Goal: Information Seeking & Learning: Learn about a topic

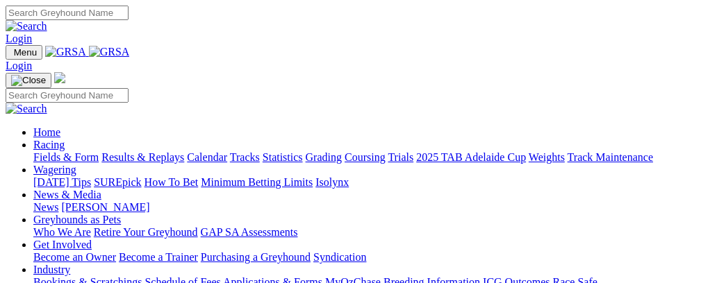
scroll to position [310, 0]
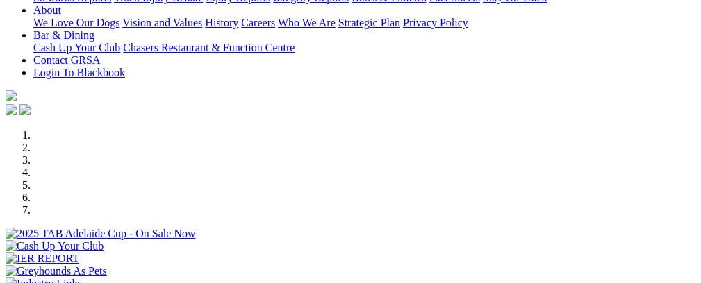
select select "NT"
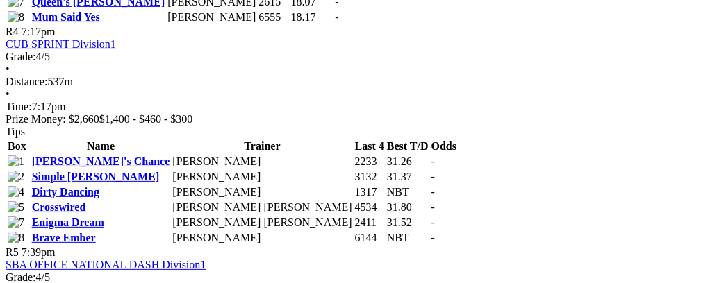
scroll to position [1351, 0]
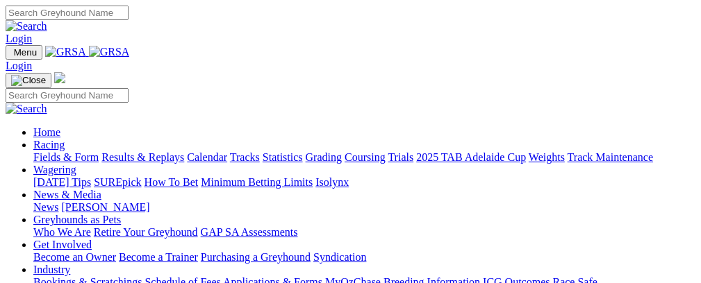
select select "NT"
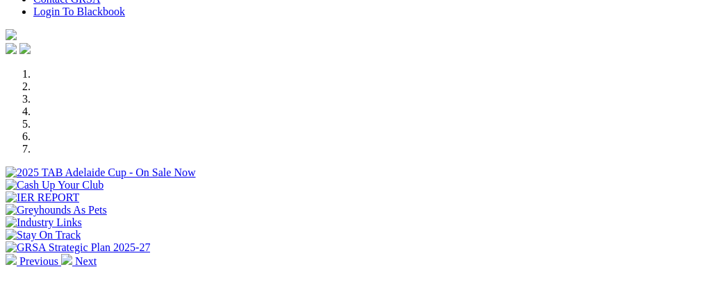
scroll to position [376, 0]
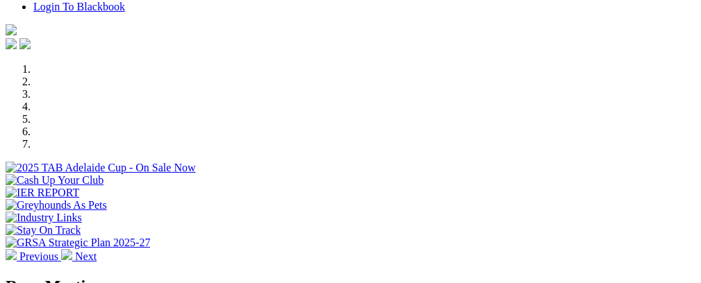
select select "NT"
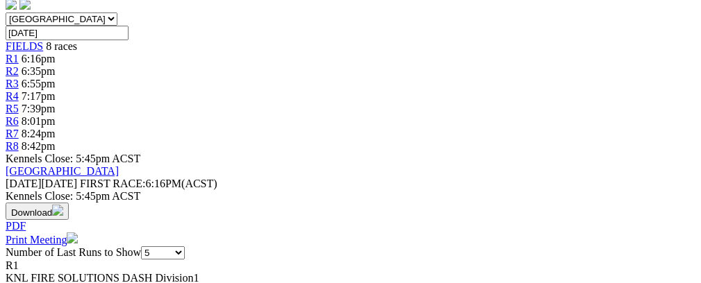
scroll to position [0, 36]
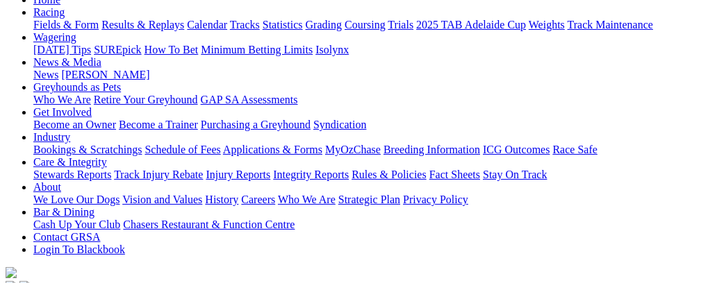
scroll to position [0, 0]
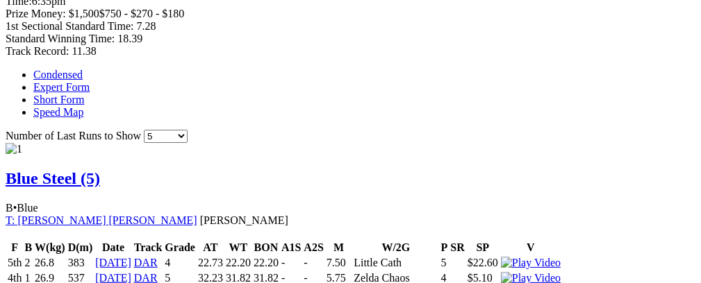
scroll to position [0, 40]
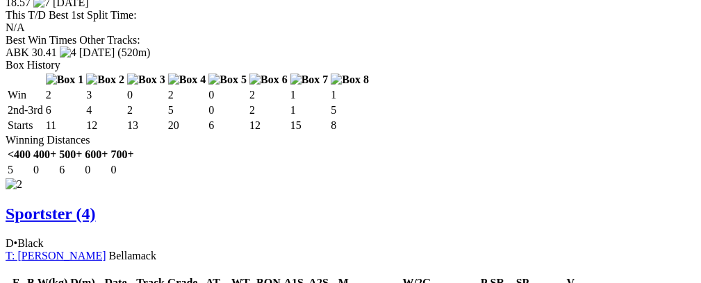
scroll to position [1474, 0]
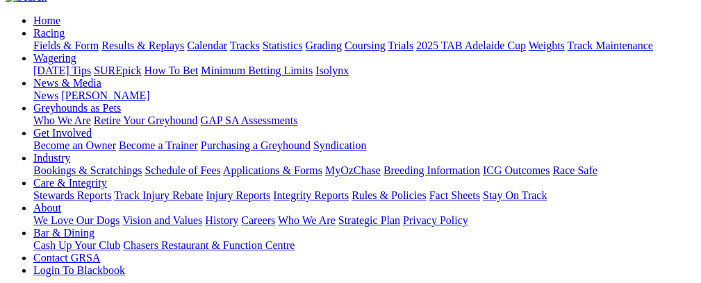
scroll to position [0, 0]
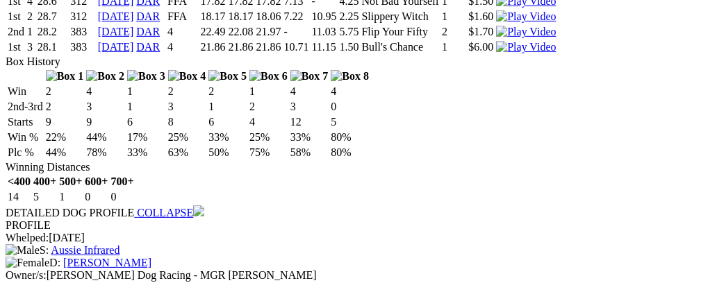
scroll to position [0, 39]
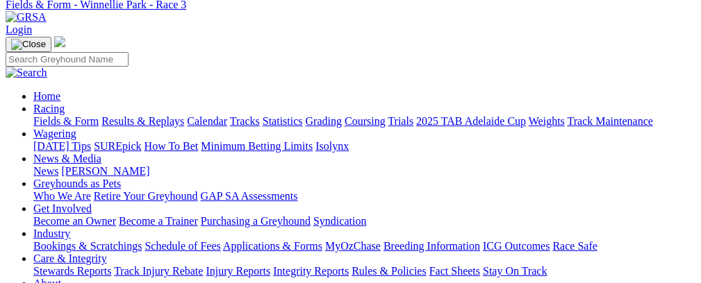
scroll to position [0, 0]
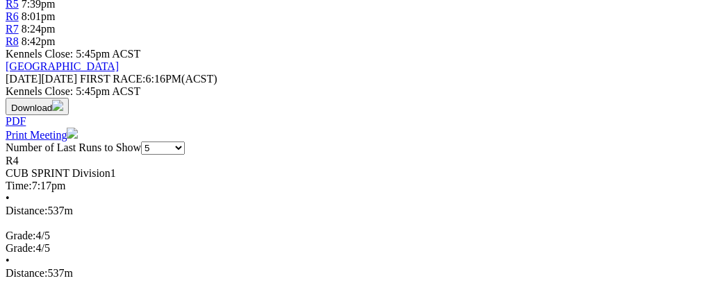
scroll to position [557, 0]
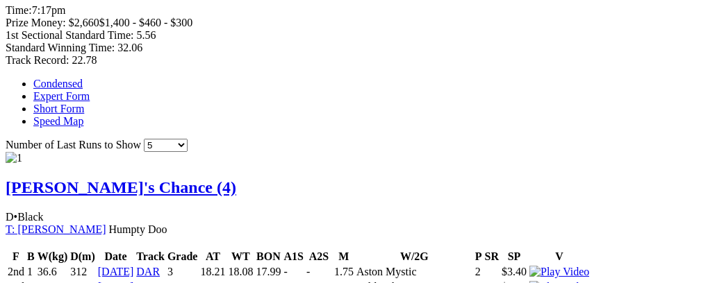
scroll to position [839, 0]
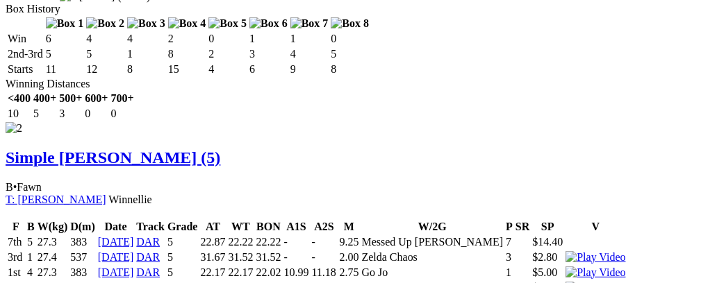
scroll to position [1535, 0]
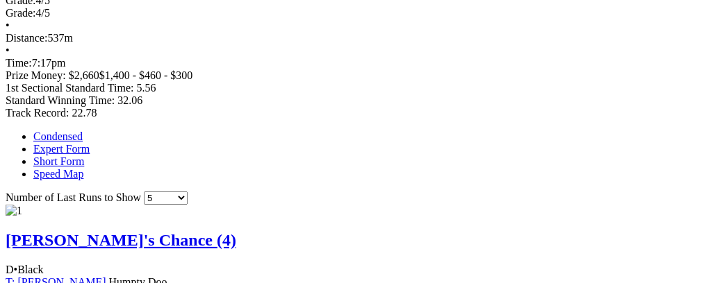
scroll to position [0, 52]
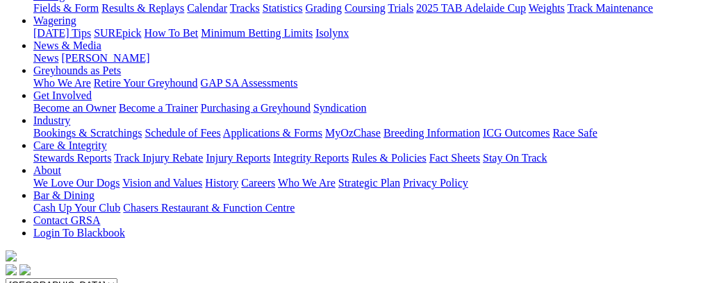
scroll to position [8, 0]
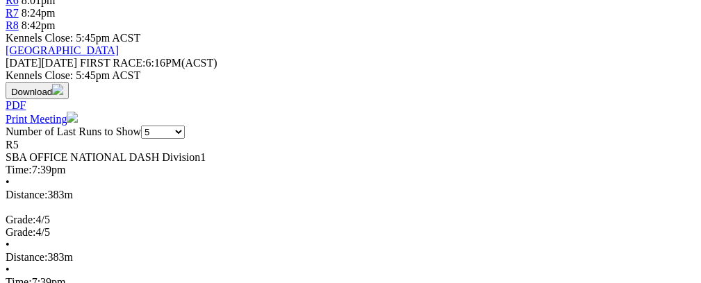
scroll to position [532, 0]
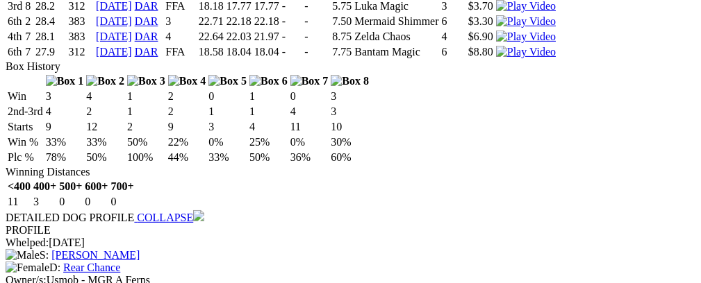
scroll to position [0, 47]
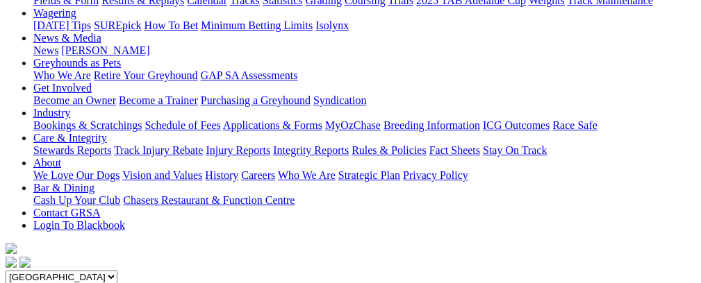
scroll to position [96, 0]
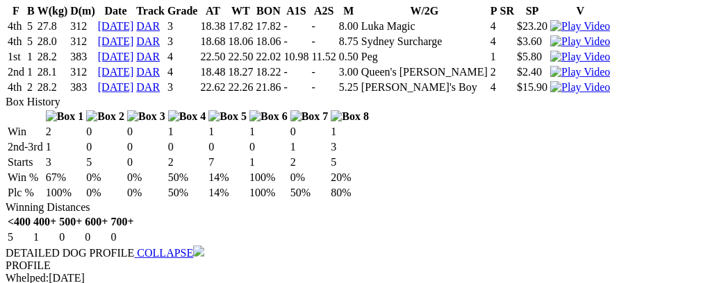
scroll to position [0, 51]
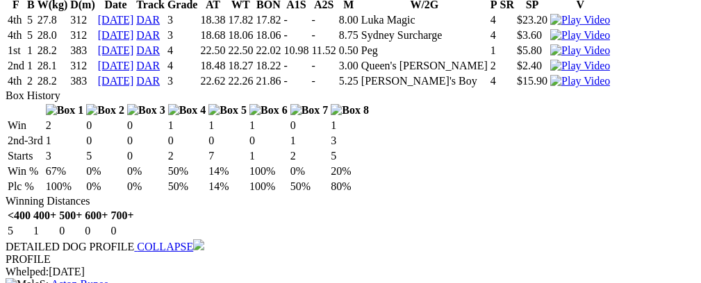
scroll to position [0, 0]
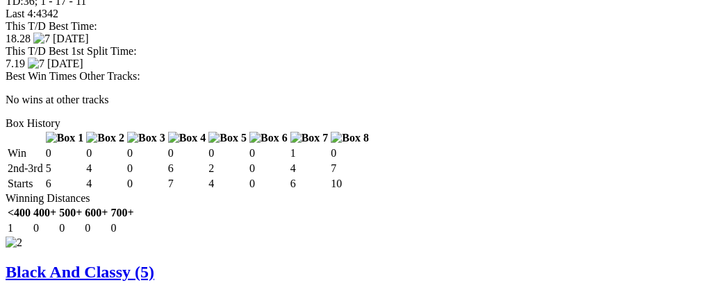
scroll to position [0, 24]
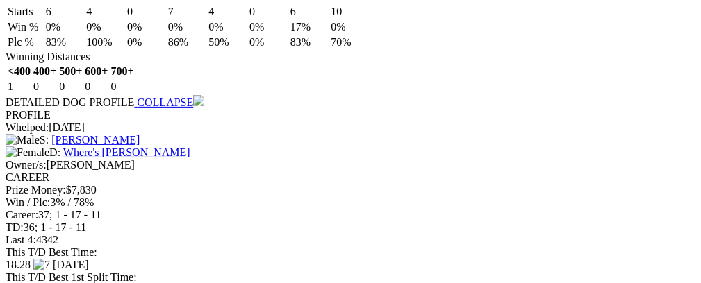
scroll to position [1235, 0]
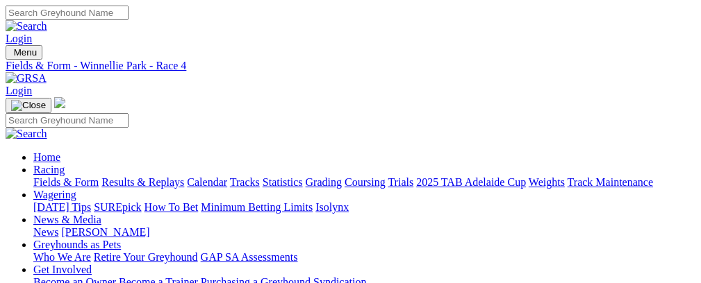
scroll to position [8, 0]
